Goal: Participate in discussion: Engage in conversation with other users on a specific topic

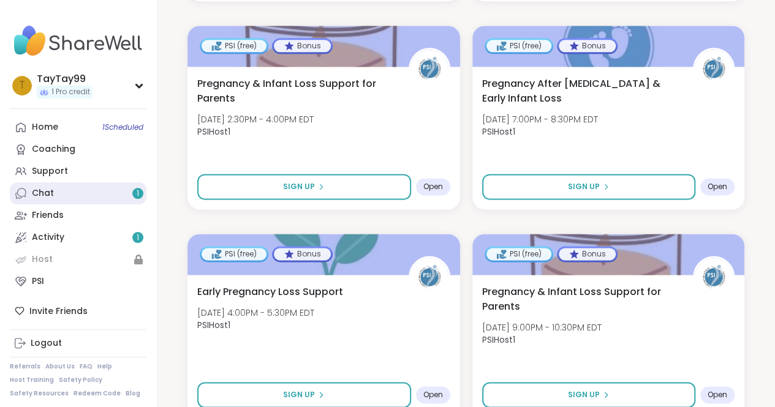
click at [71, 193] on link "Chat 1" at bounding box center [78, 194] width 137 height 22
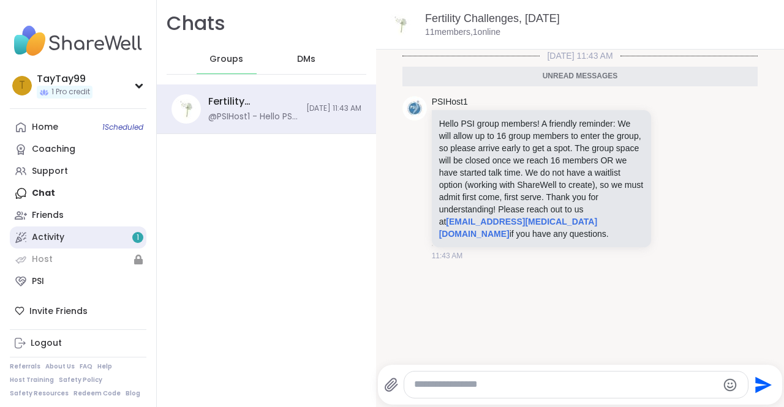
click at [79, 237] on link "Activity 1" at bounding box center [78, 238] width 137 height 22
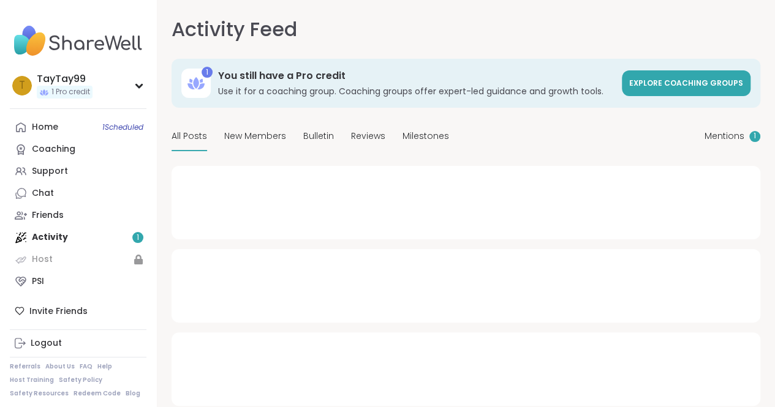
type textarea "*"
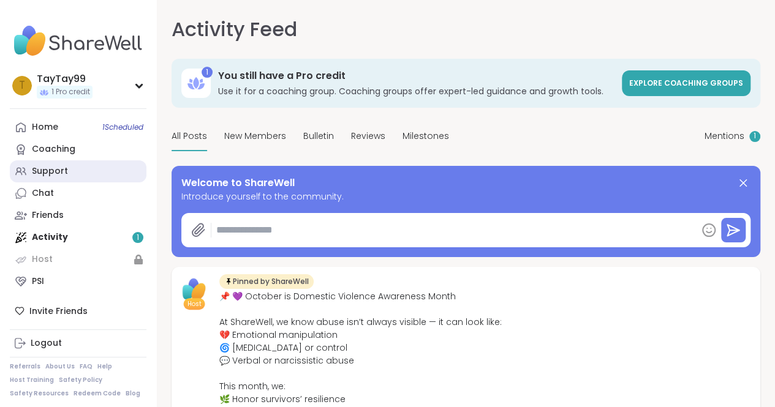
click at [59, 173] on div "Support" at bounding box center [50, 171] width 36 height 12
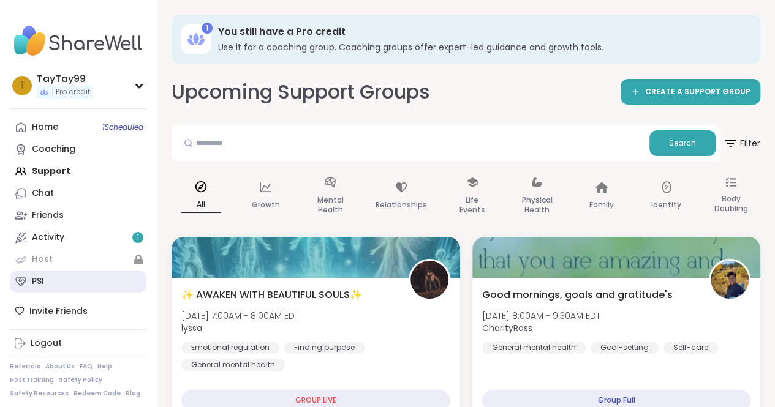
click at [75, 287] on link "PSI" at bounding box center [78, 282] width 137 height 22
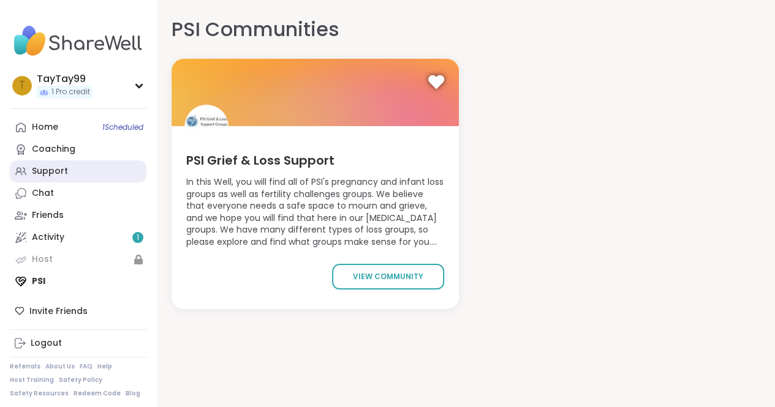
click at [60, 178] on link "Support" at bounding box center [78, 172] width 137 height 22
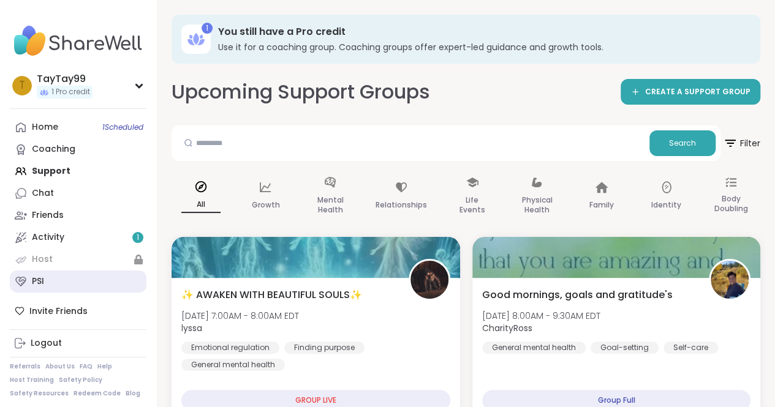
click at [61, 291] on link "PSI" at bounding box center [78, 282] width 137 height 22
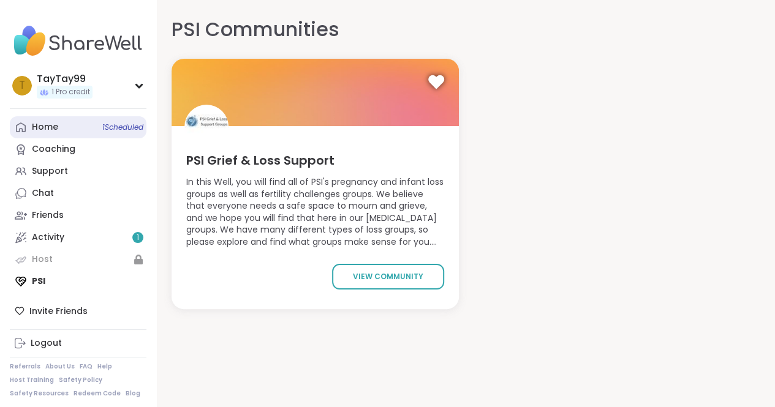
click at [62, 132] on link "Home 1 Scheduled" at bounding box center [78, 127] width 137 height 22
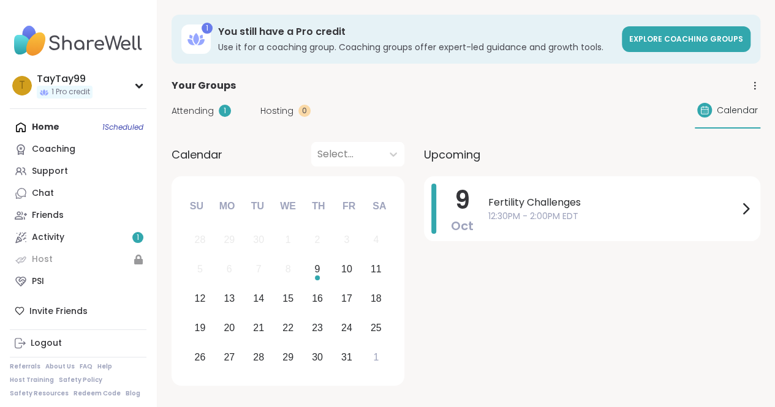
click at [210, 111] on span "Attending" at bounding box center [193, 111] width 42 height 13
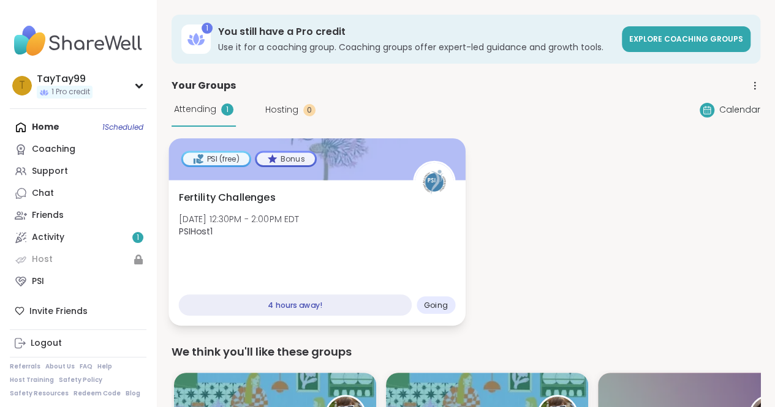
click at [425, 306] on span "Going" at bounding box center [436, 305] width 24 height 10
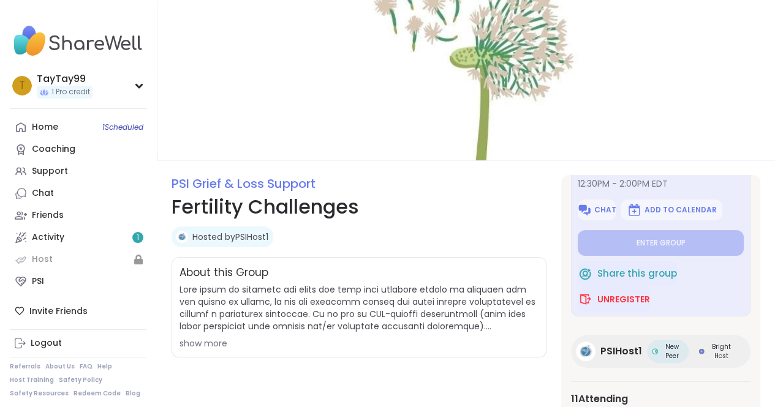
scroll to position [80, 0]
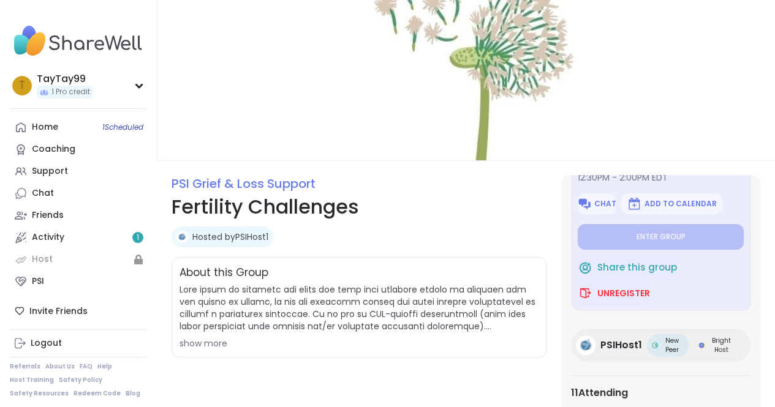
click at [662, 344] on span "New Peer" at bounding box center [672, 345] width 23 height 18
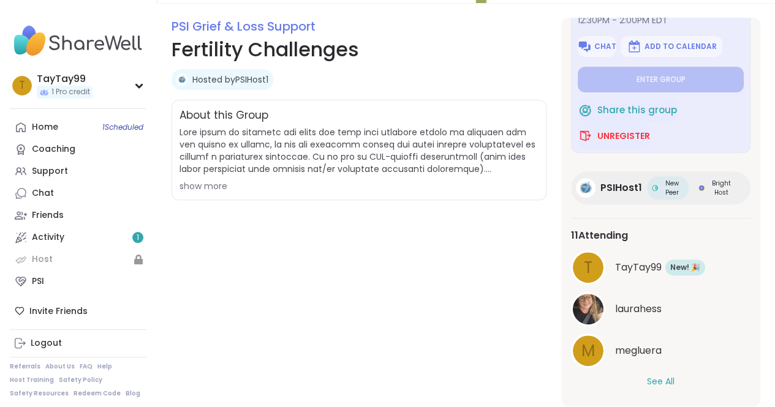
scroll to position [184, 0]
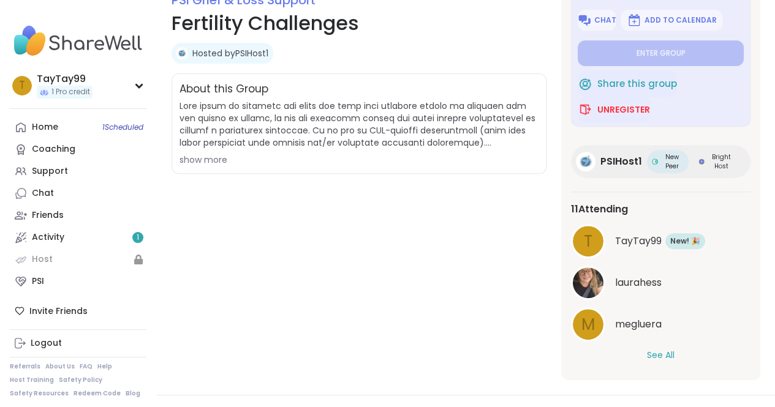
click at [658, 356] on button "See All" at bounding box center [661, 355] width 28 height 13
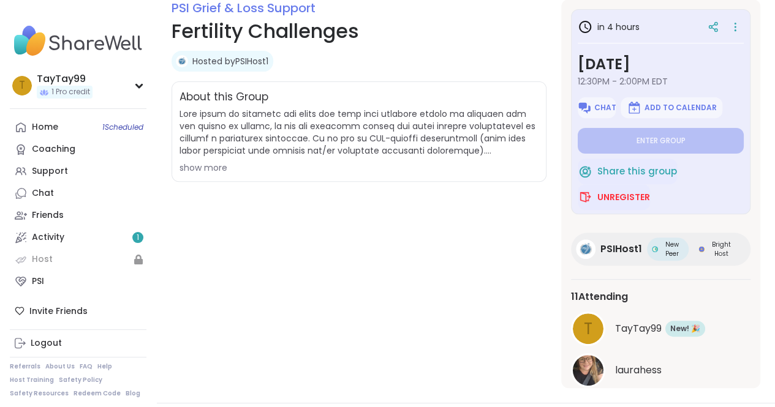
scroll to position [61, 0]
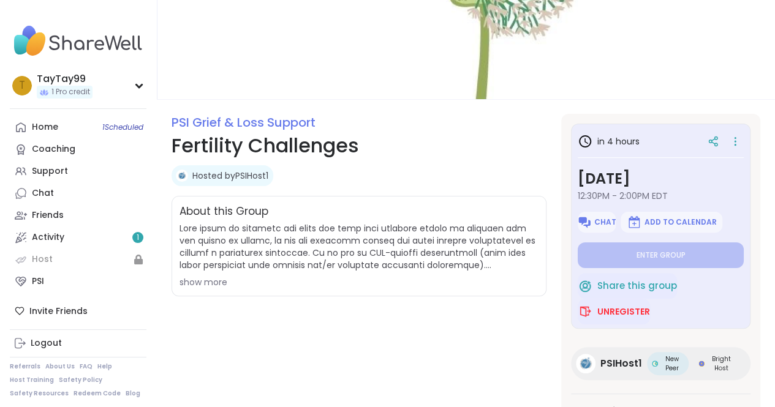
click at [205, 289] on div "About this Group show more" at bounding box center [359, 246] width 375 height 100
click at [213, 282] on div "show more" at bounding box center [359, 282] width 359 height 12
